Goal: Transaction & Acquisition: Purchase product/service

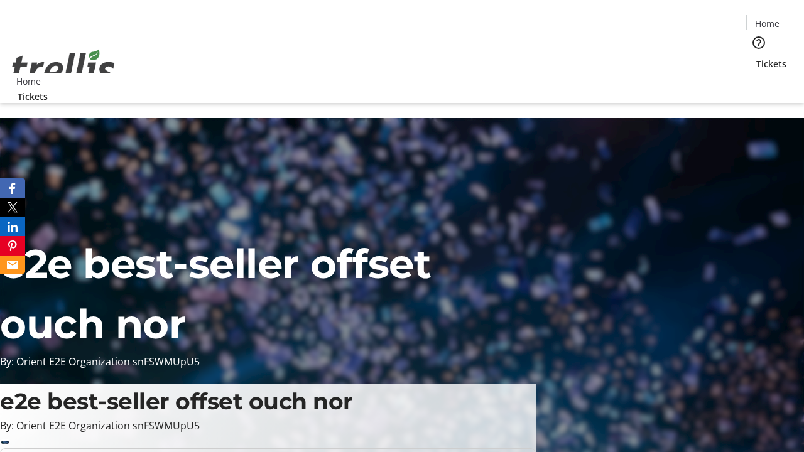
click at [756, 57] on span "Tickets" at bounding box center [771, 63] width 30 height 13
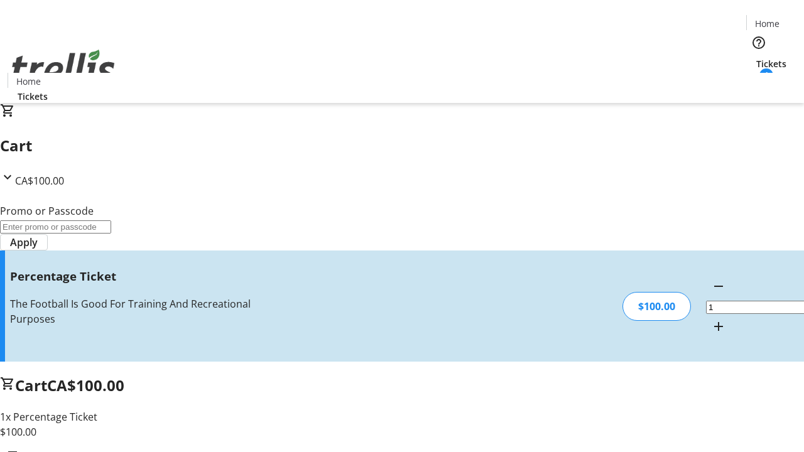
type input "BAR"
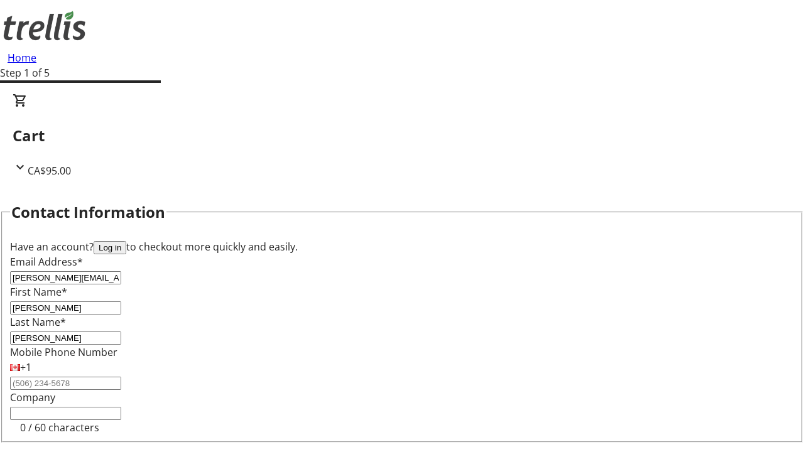
type input "[PERSON_NAME]"
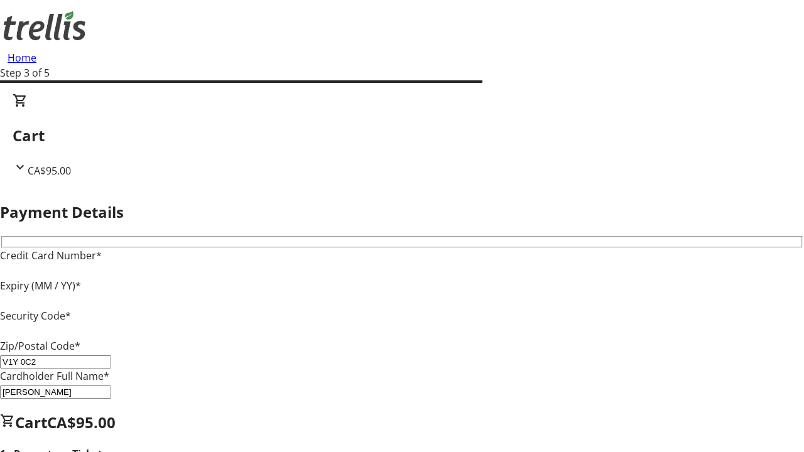
type input "V1Y 0C2"
